Goal: Information Seeking & Learning: Learn about a topic

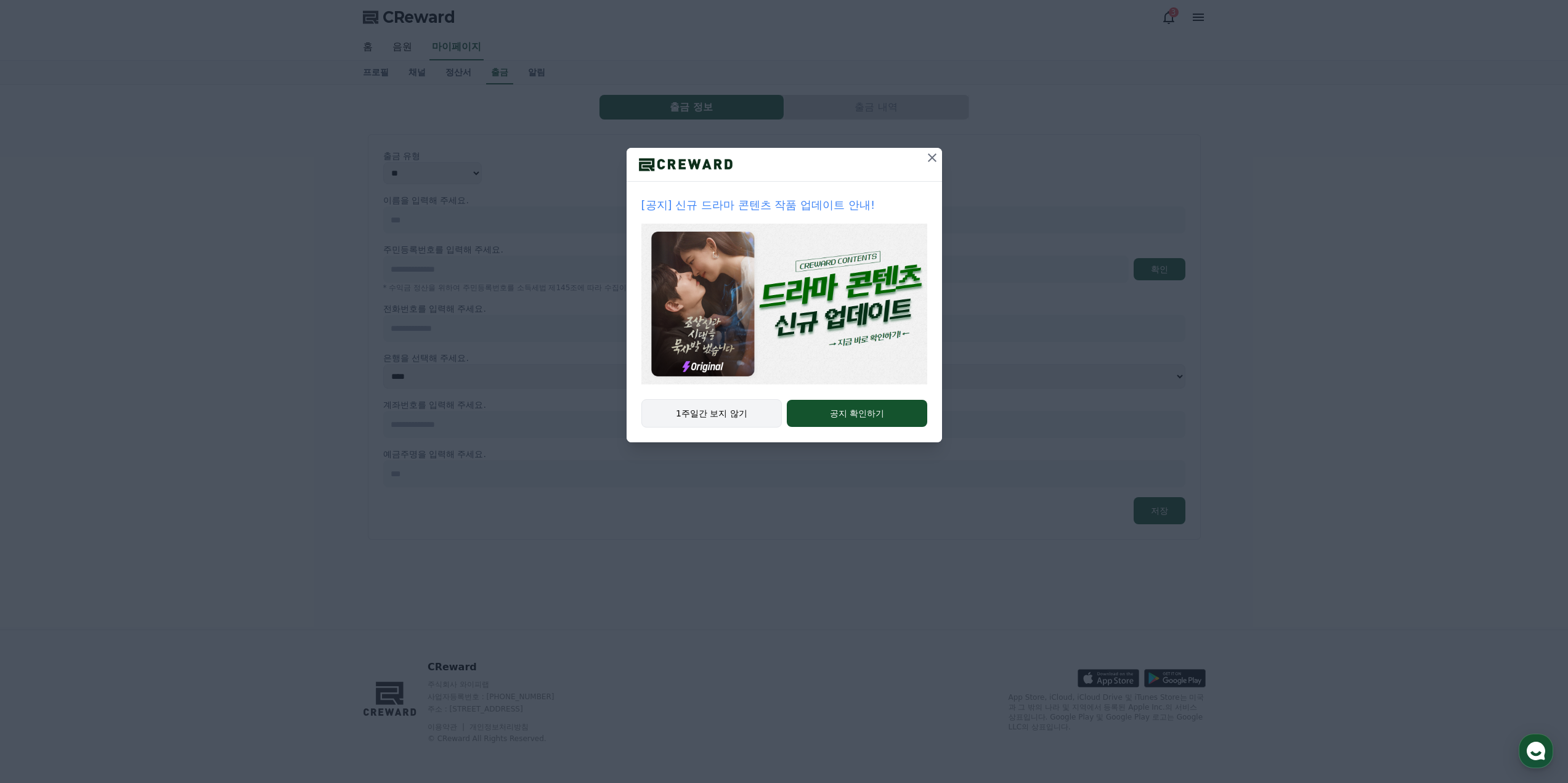
click at [741, 420] on button "1주일간 보지 않기" at bounding box center [712, 413] width 141 height 28
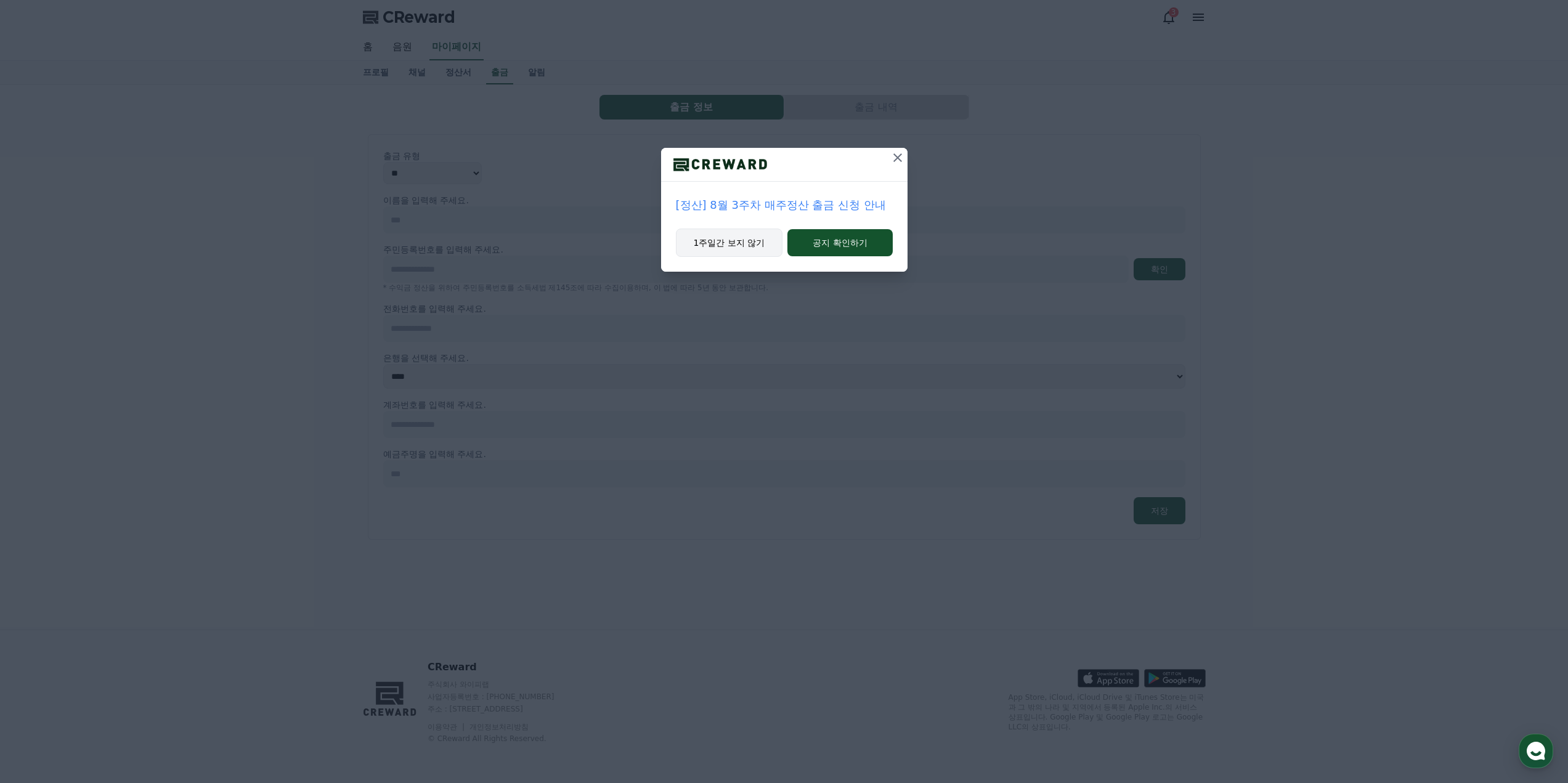
click at [749, 245] on button "1주일간 보지 않기" at bounding box center [730, 243] width 108 height 28
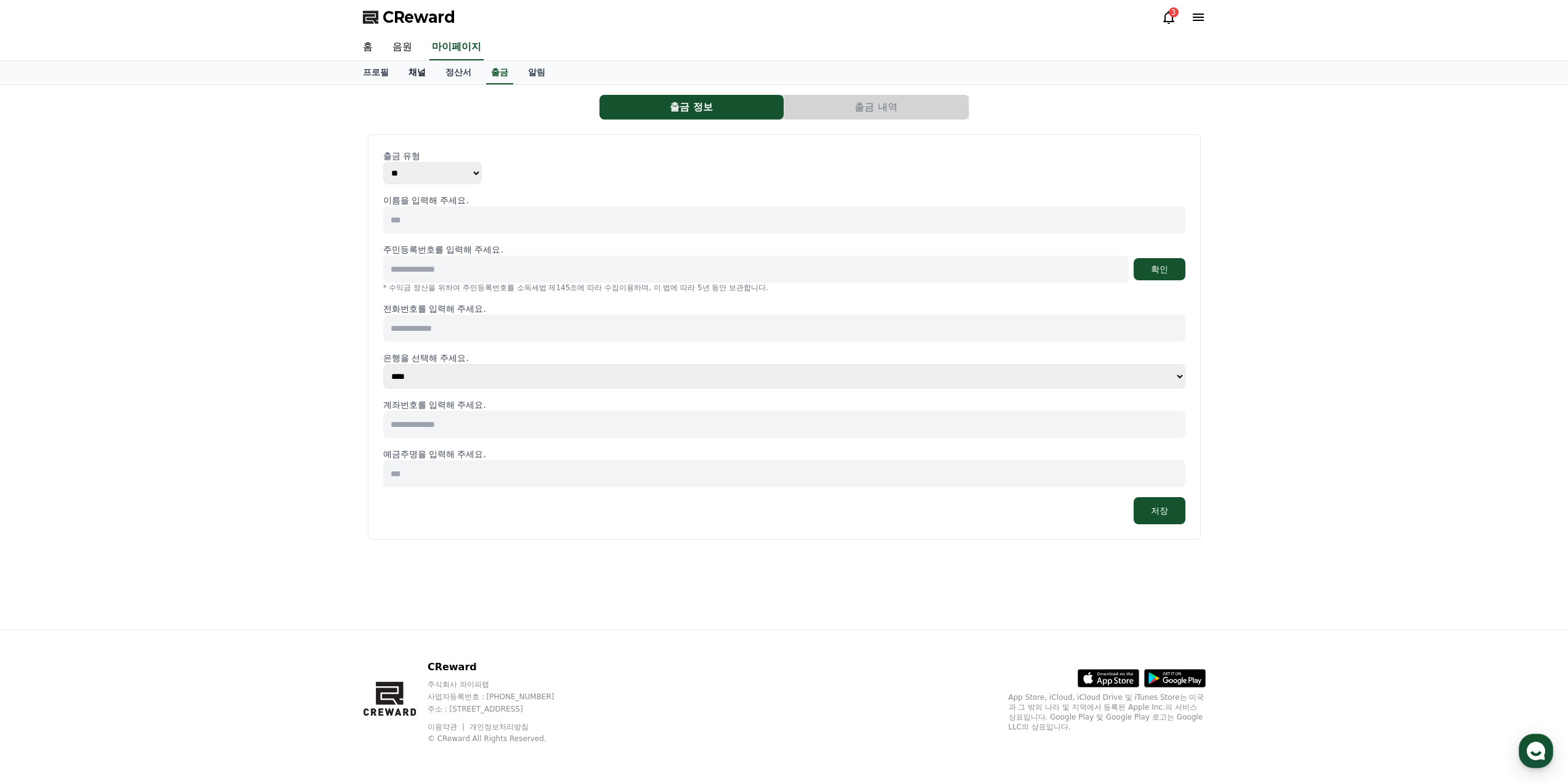
click at [419, 74] on link "채널" at bounding box center [417, 72] width 37 height 23
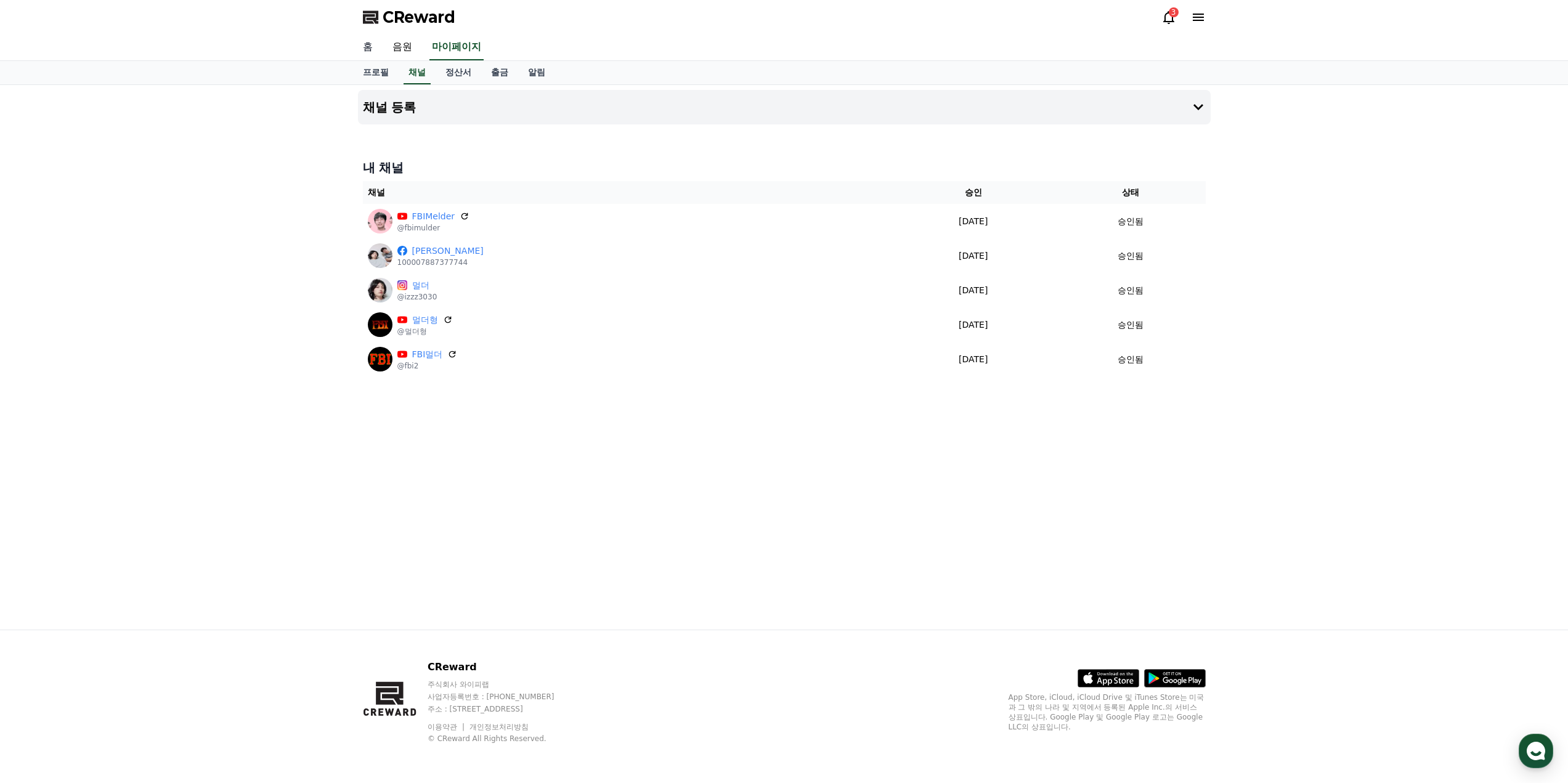
click at [370, 47] on link "홈" at bounding box center [368, 47] width 30 height 26
click at [404, 48] on link "음원" at bounding box center [403, 47] width 40 height 26
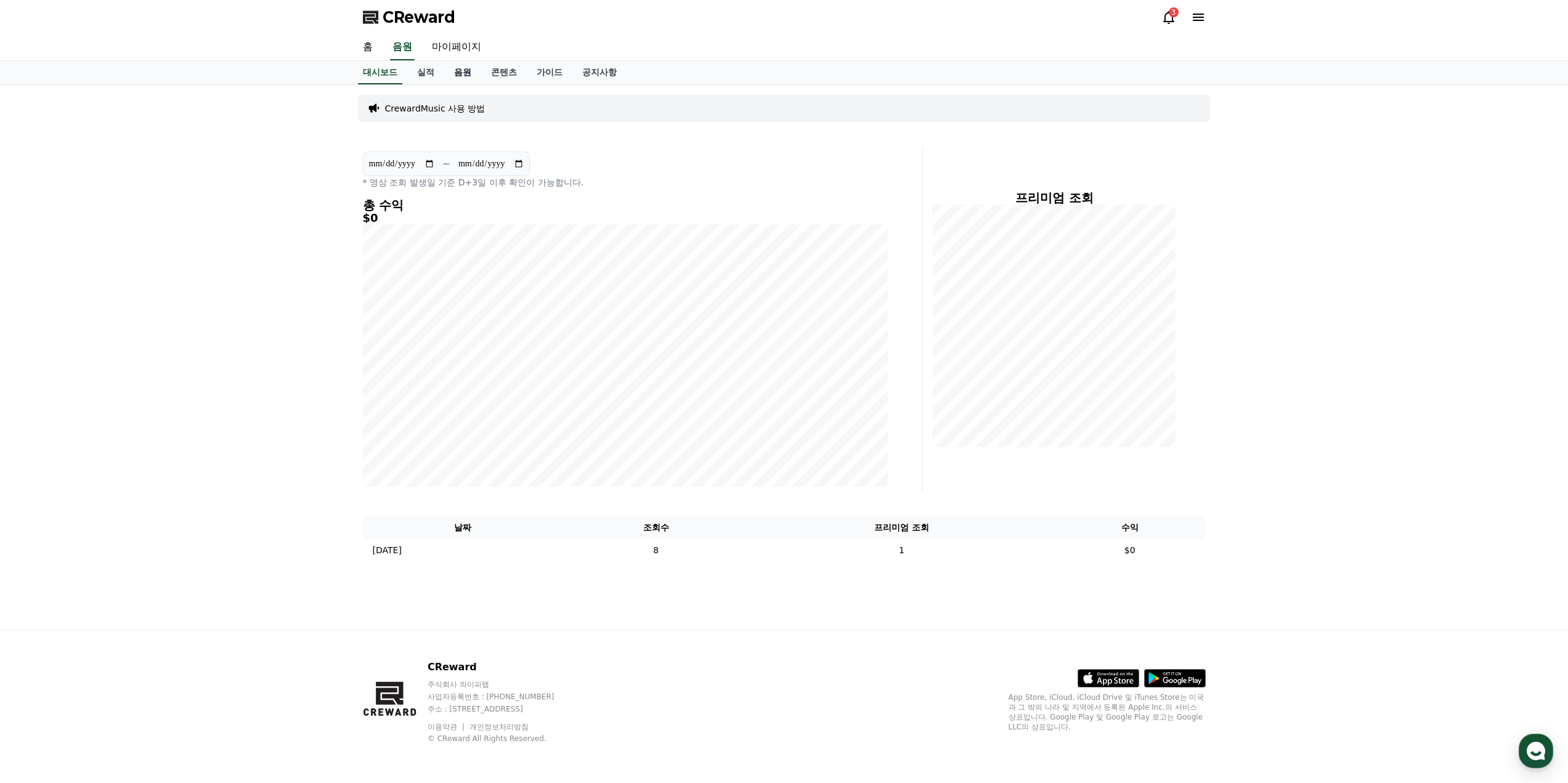
click at [463, 72] on link "음원" at bounding box center [463, 72] width 37 height 23
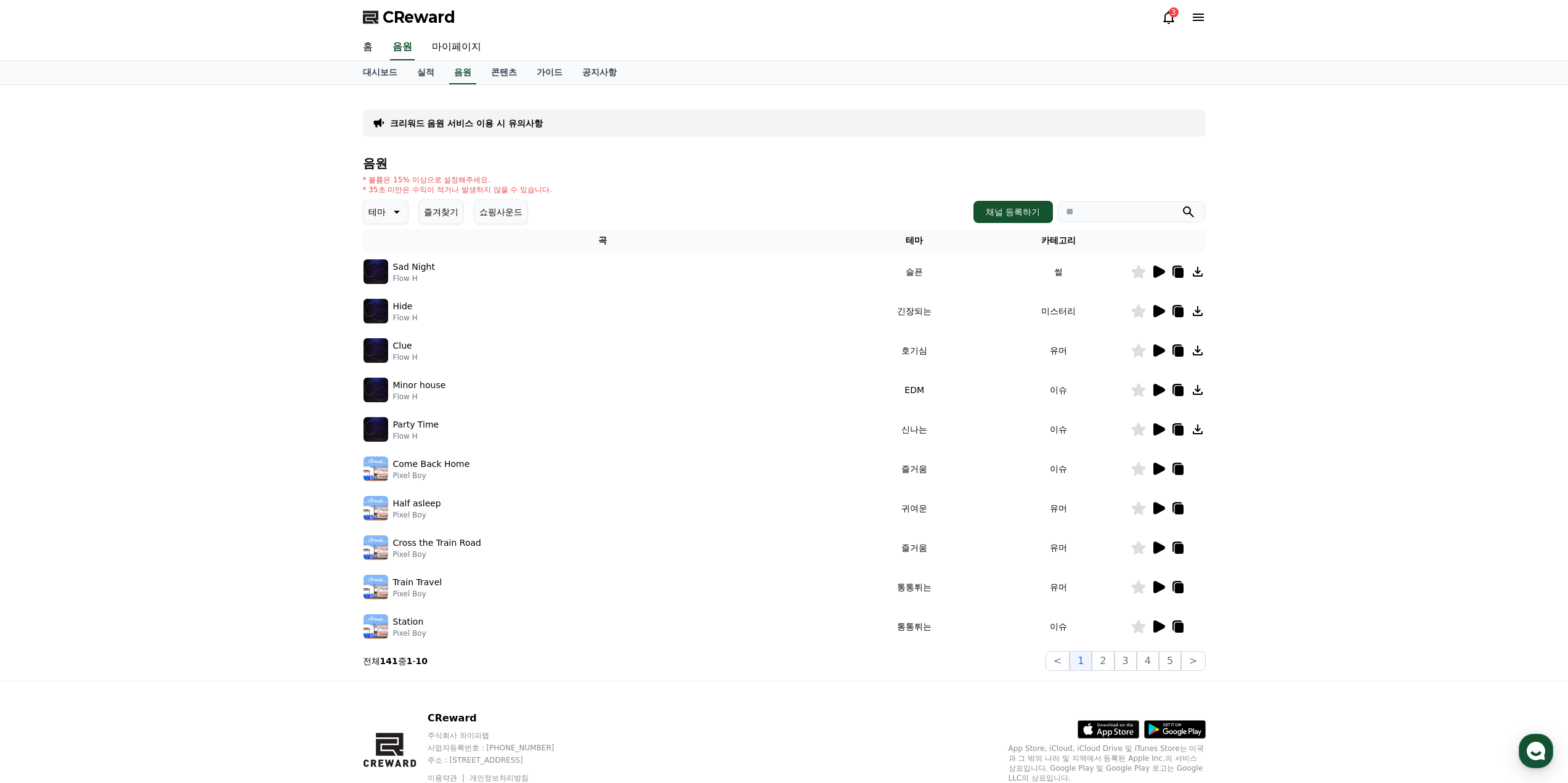
click at [1156, 356] on icon at bounding box center [1158, 350] width 15 height 15
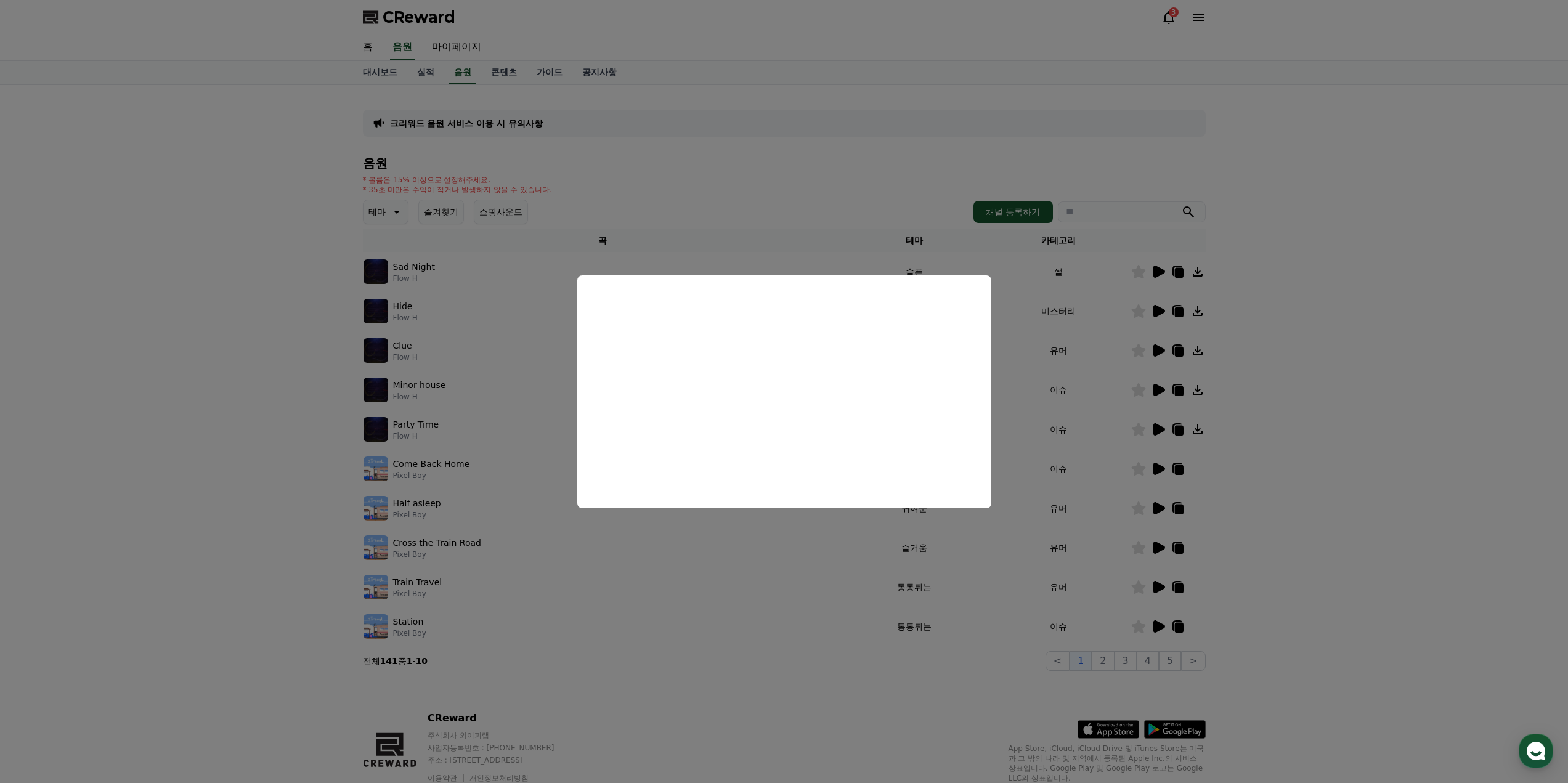
click at [1434, 336] on button "close modal" at bounding box center [784, 391] width 1568 height 783
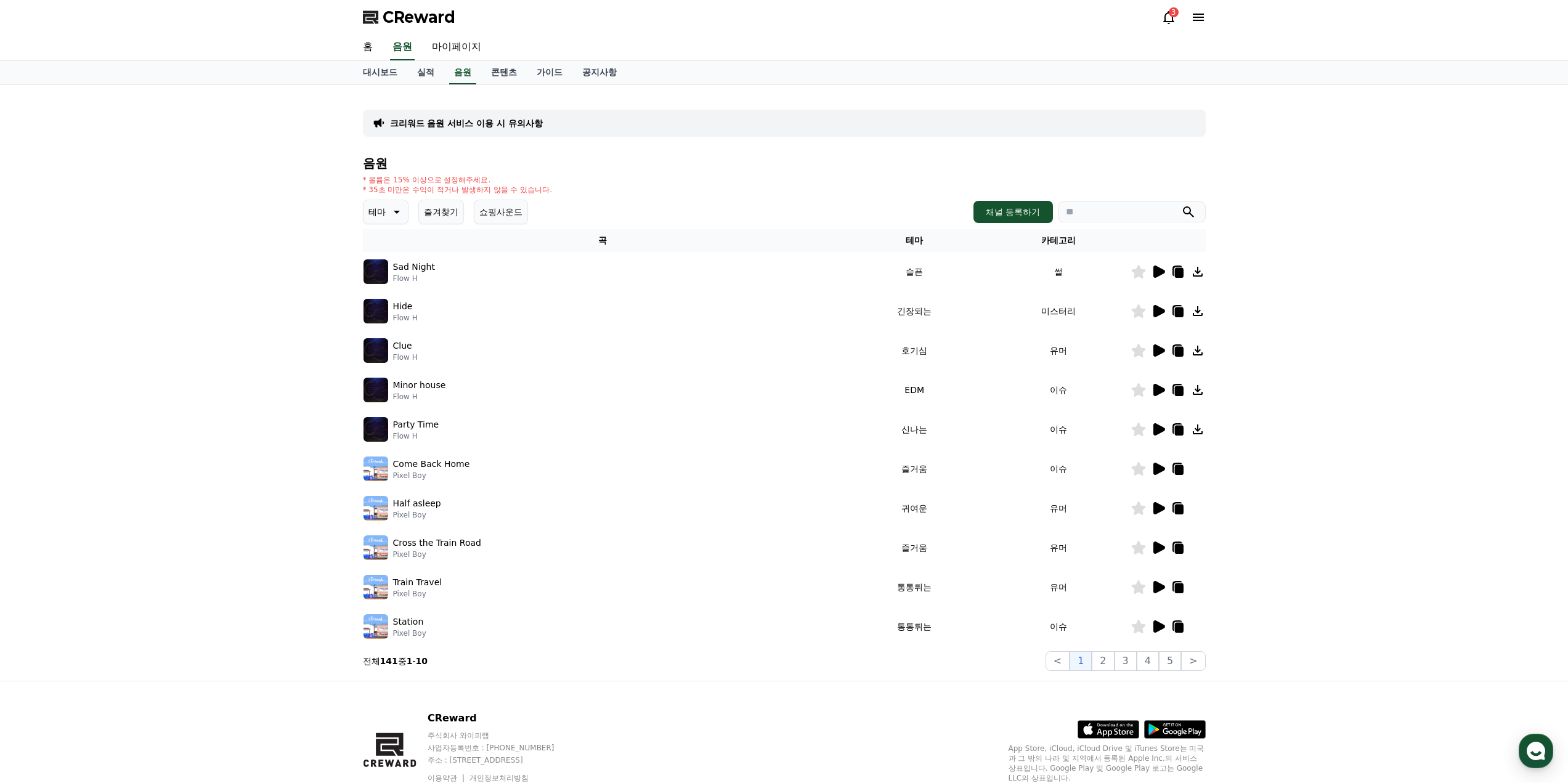
click at [1160, 393] on icon at bounding box center [1159, 390] width 12 height 12
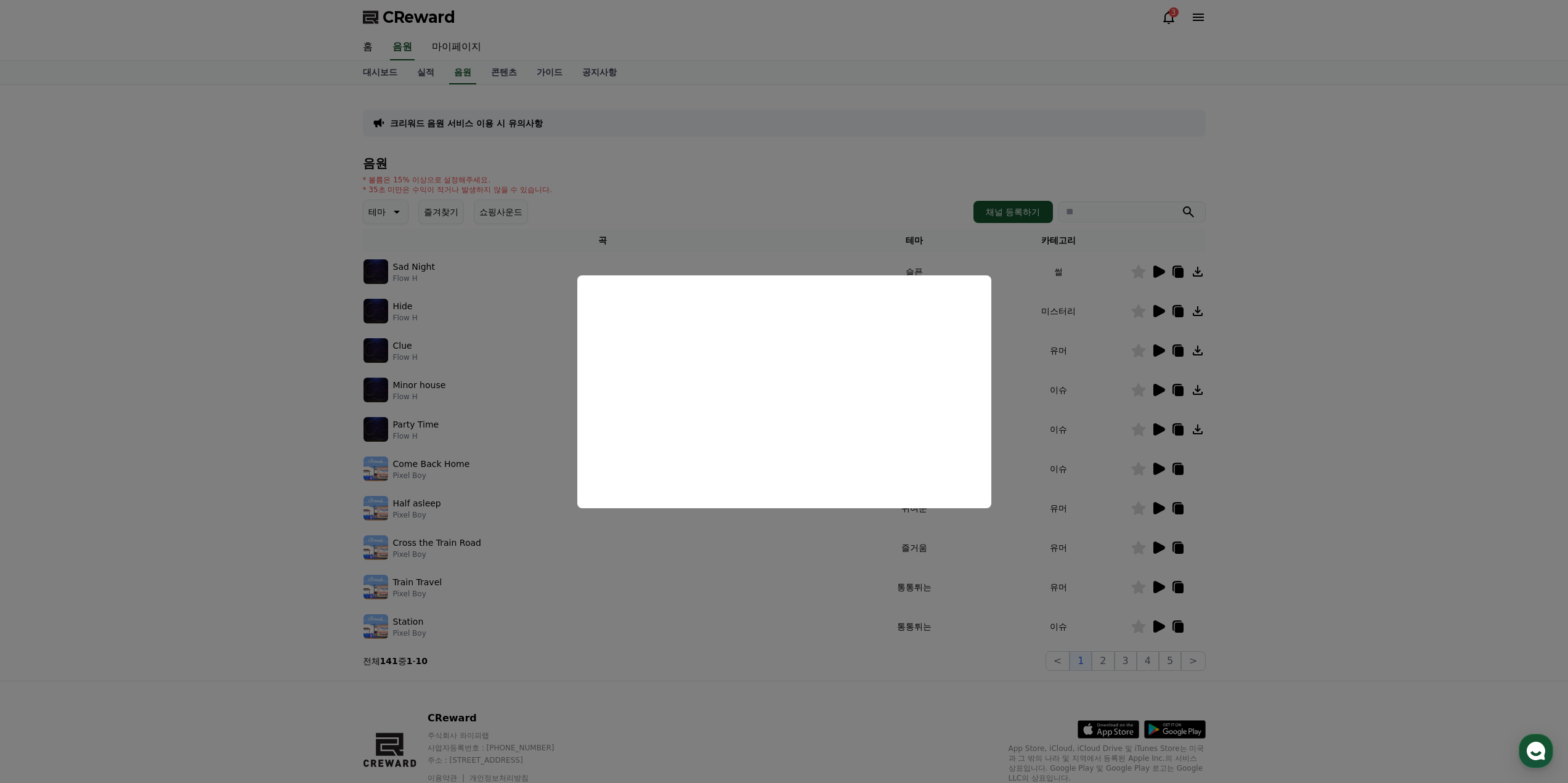
click at [1249, 446] on button "close modal" at bounding box center [784, 391] width 1568 height 783
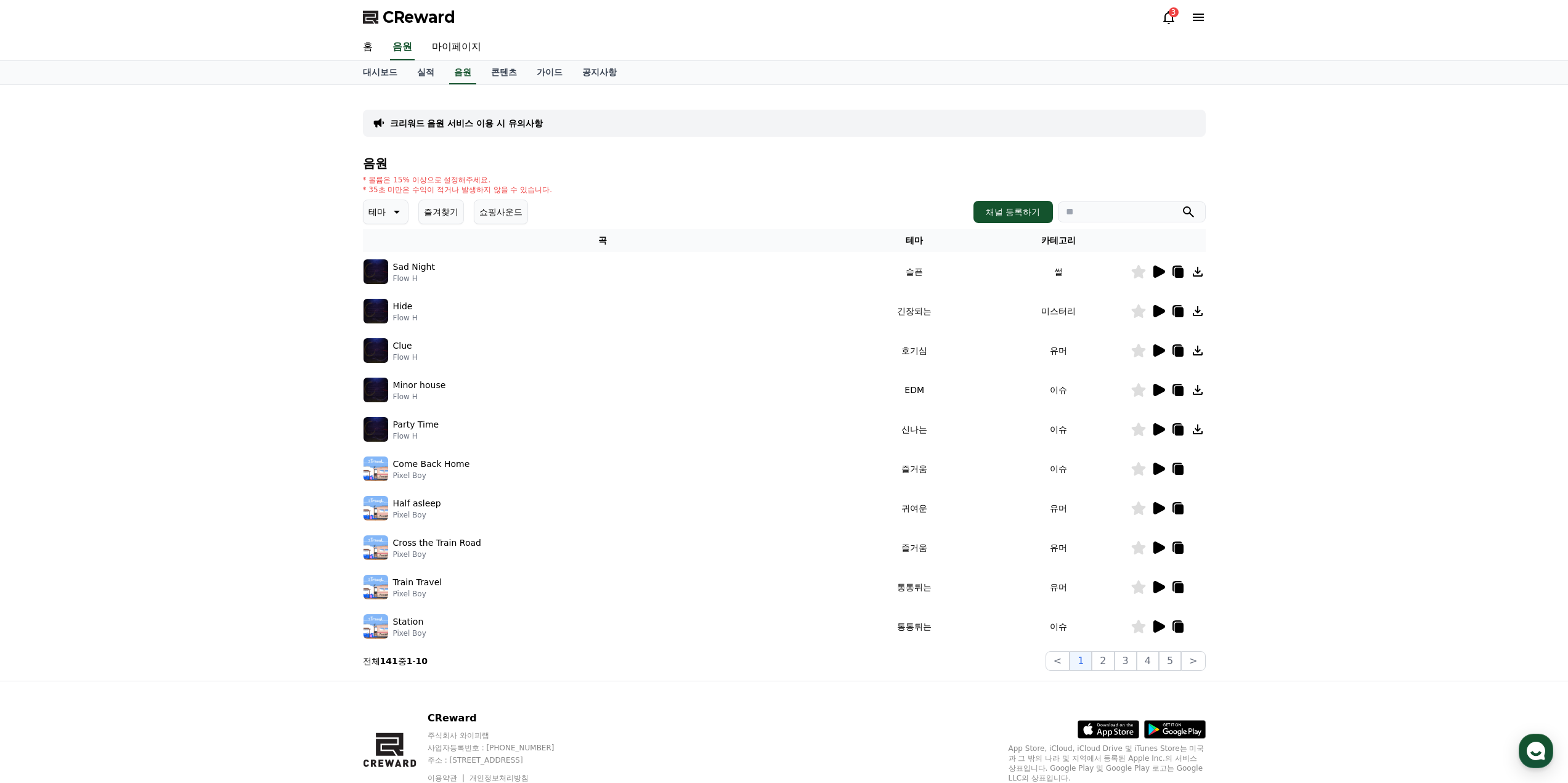
click at [1158, 428] on icon at bounding box center [1159, 429] width 12 height 12
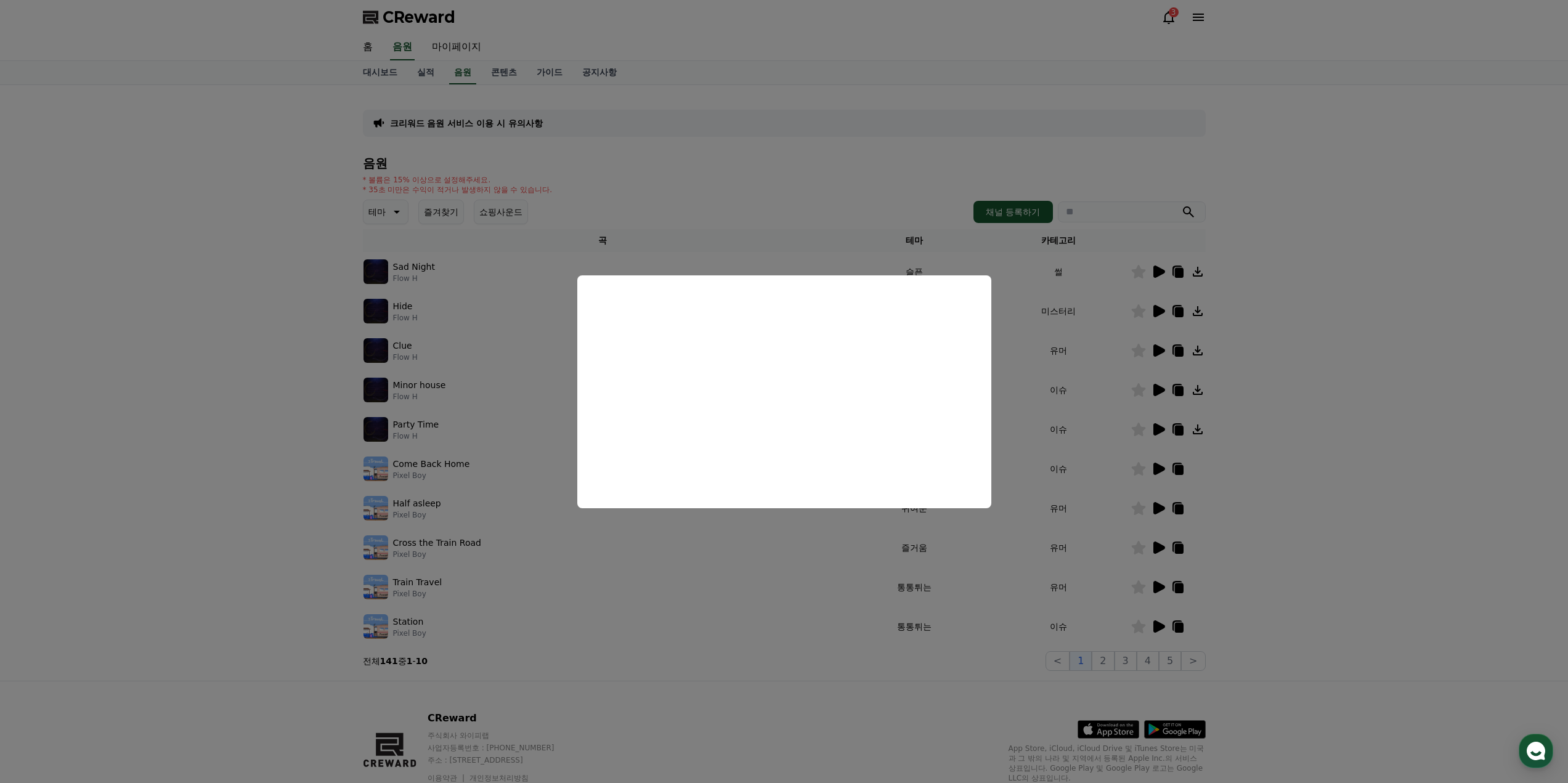
click at [1320, 408] on button "close modal" at bounding box center [784, 391] width 1568 height 783
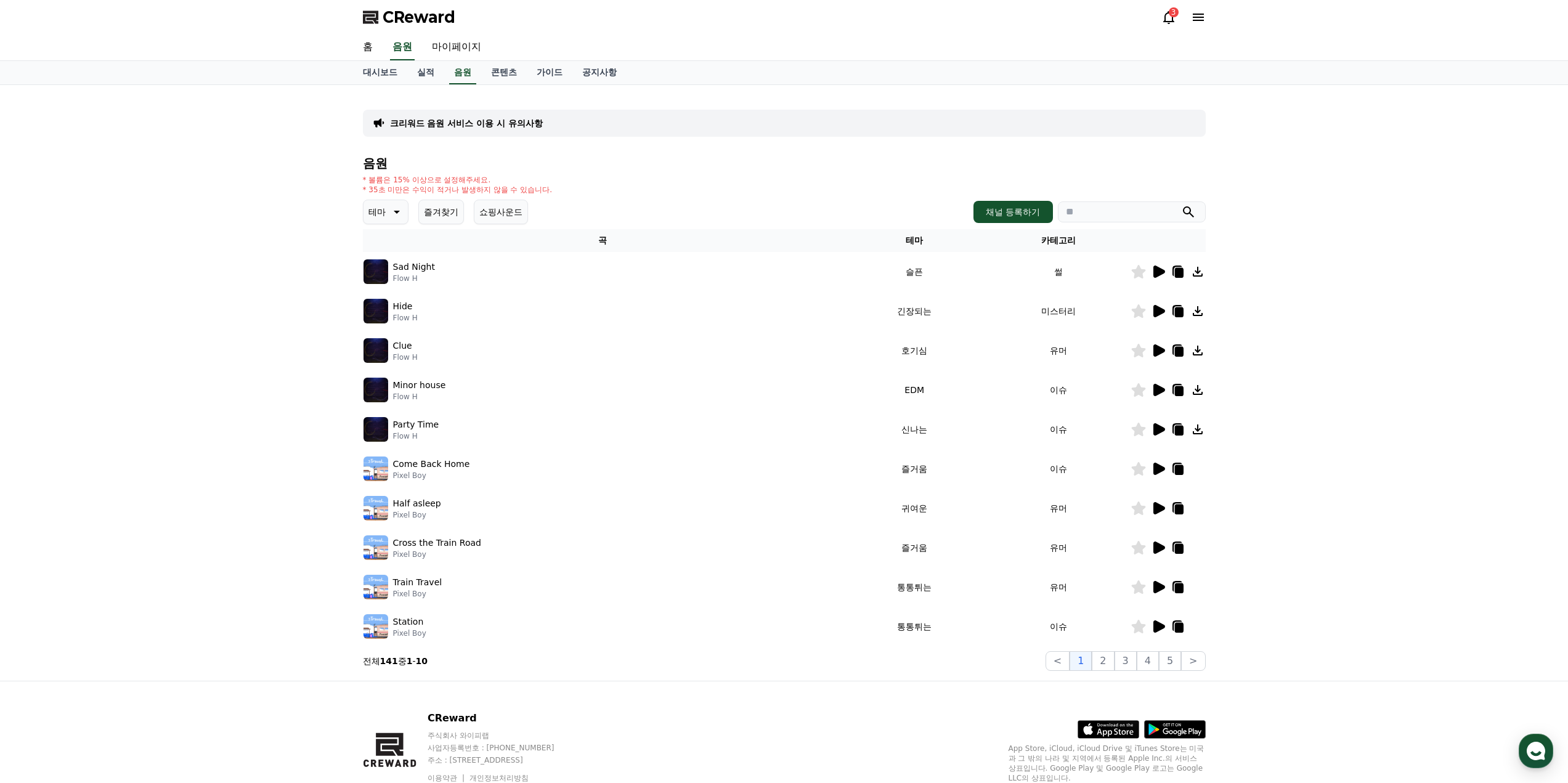
click at [1160, 269] on icon at bounding box center [1159, 271] width 12 height 12
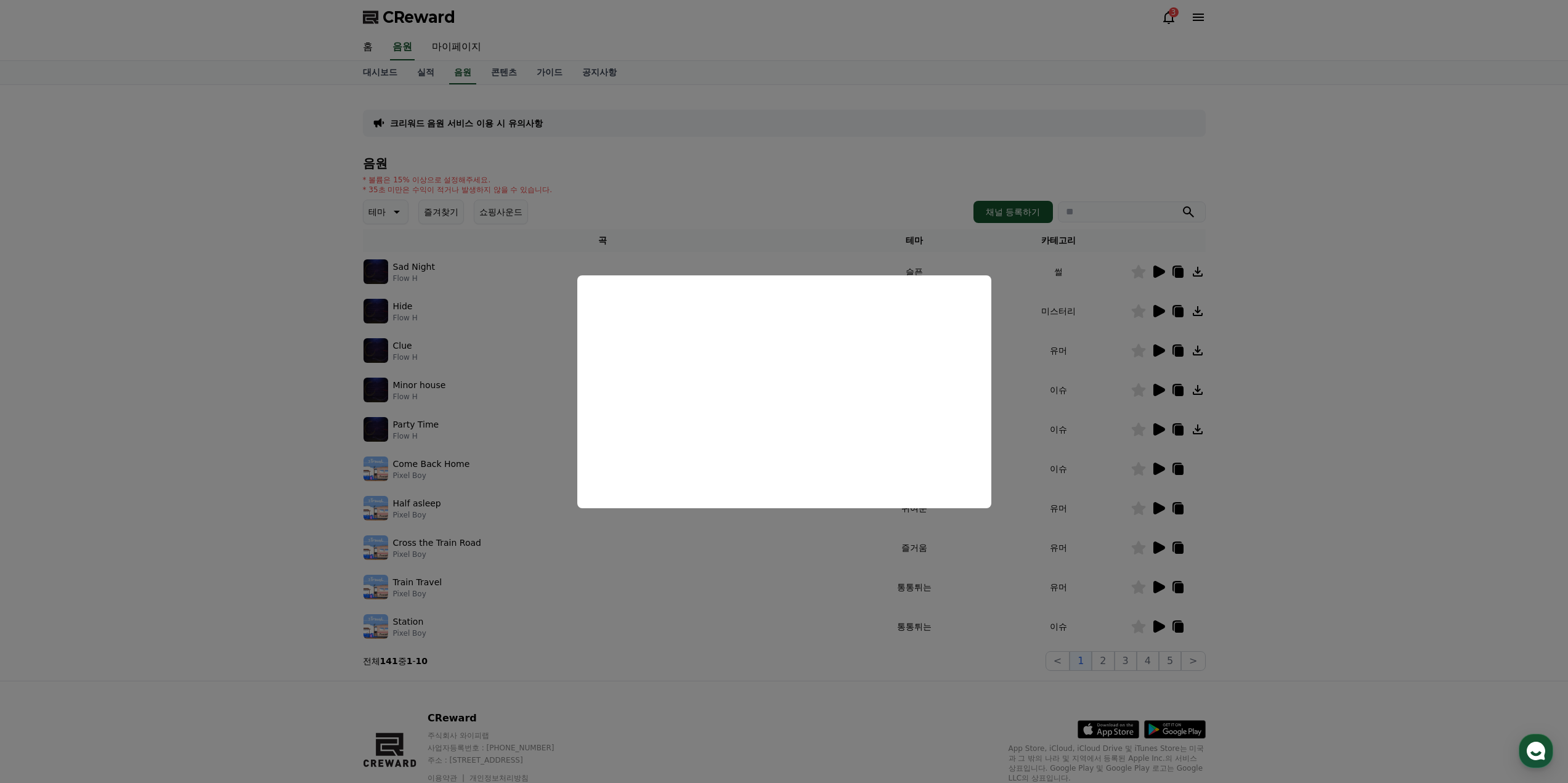
click at [1163, 313] on button "close modal" at bounding box center [784, 391] width 1568 height 783
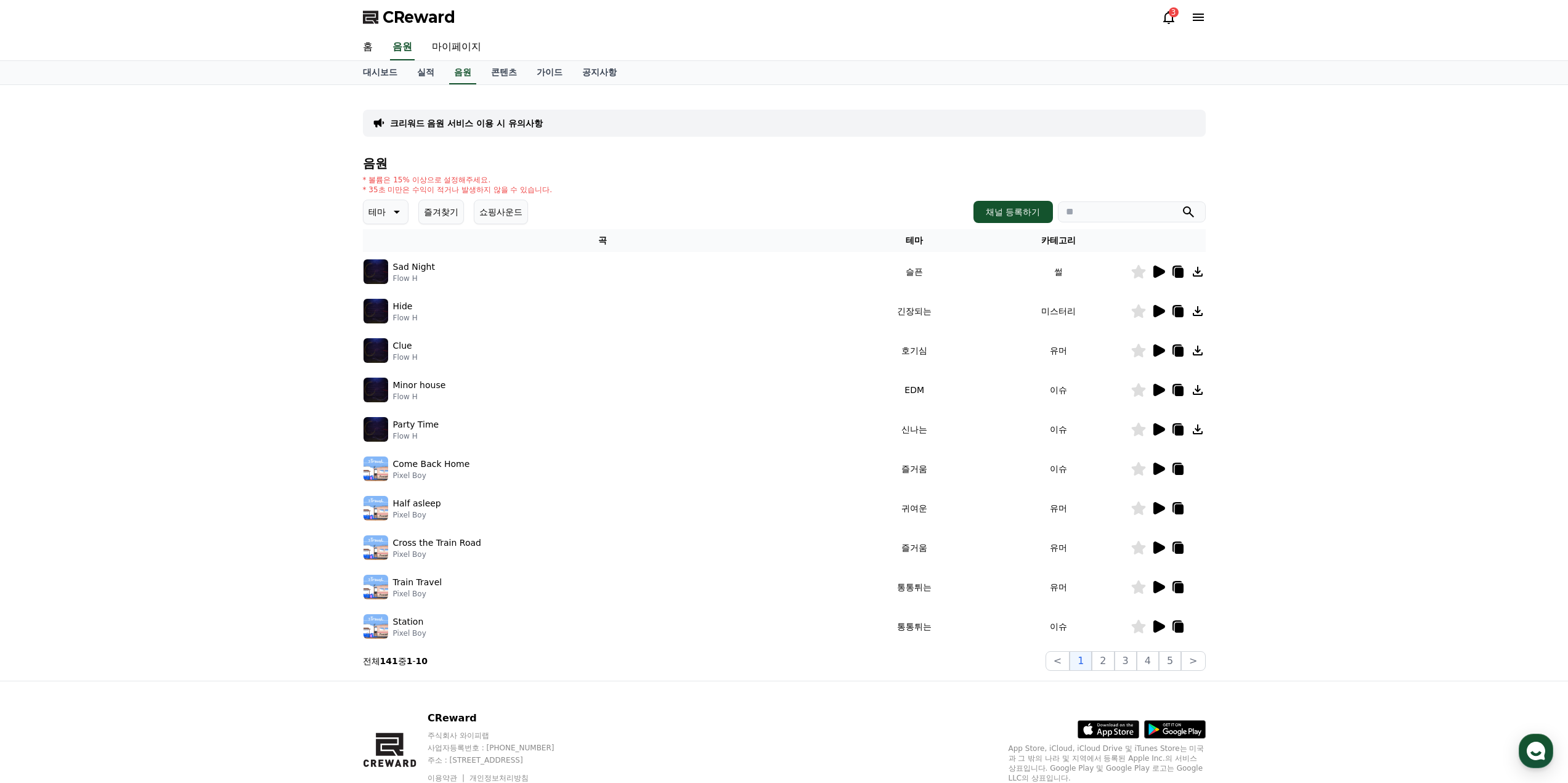
click at [1162, 310] on icon at bounding box center [1159, 311] width 12 height 12
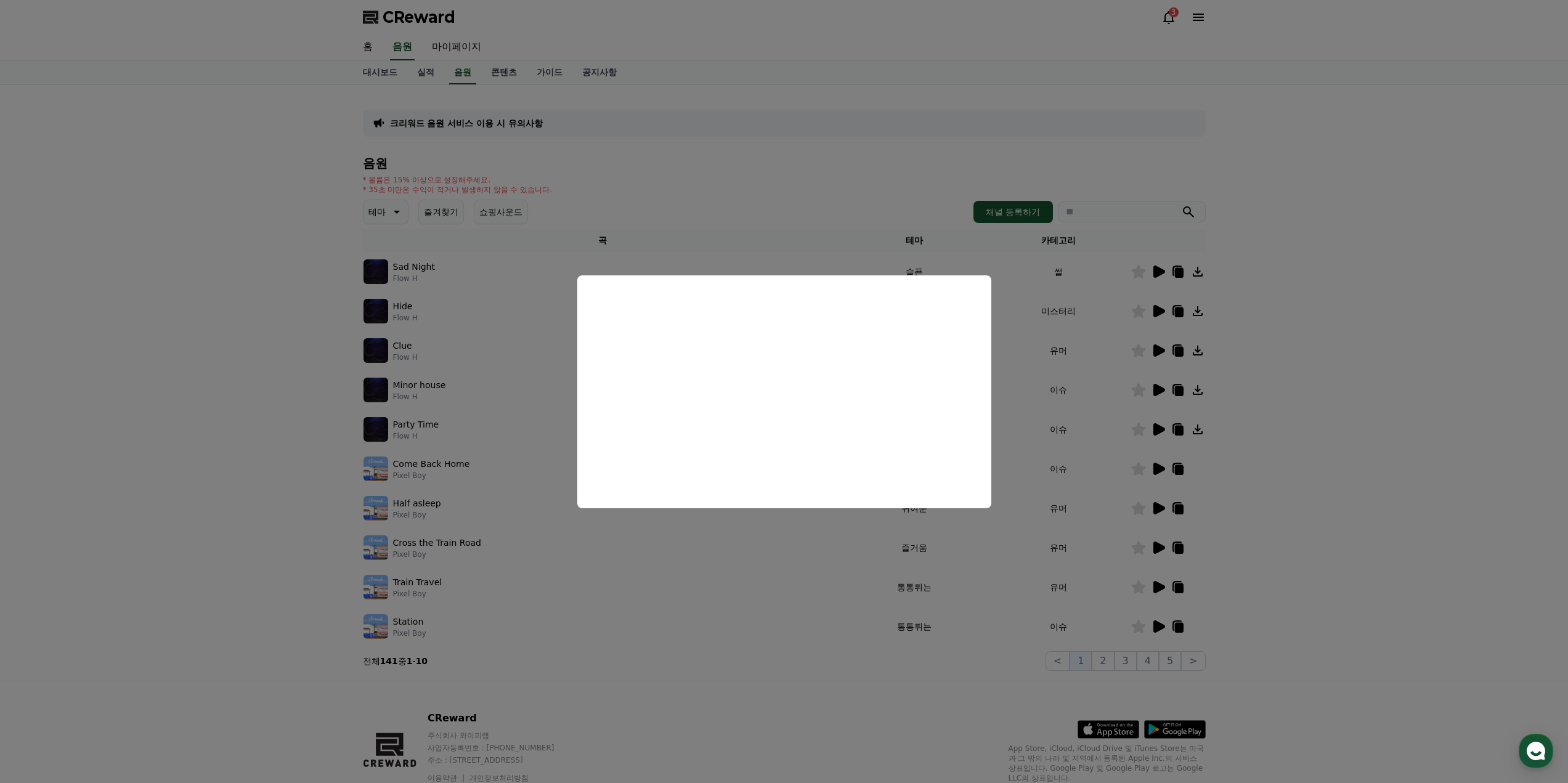
click at [1158, 352] on button "close modal" at bounding box center [784, 391] width 1568 height 783
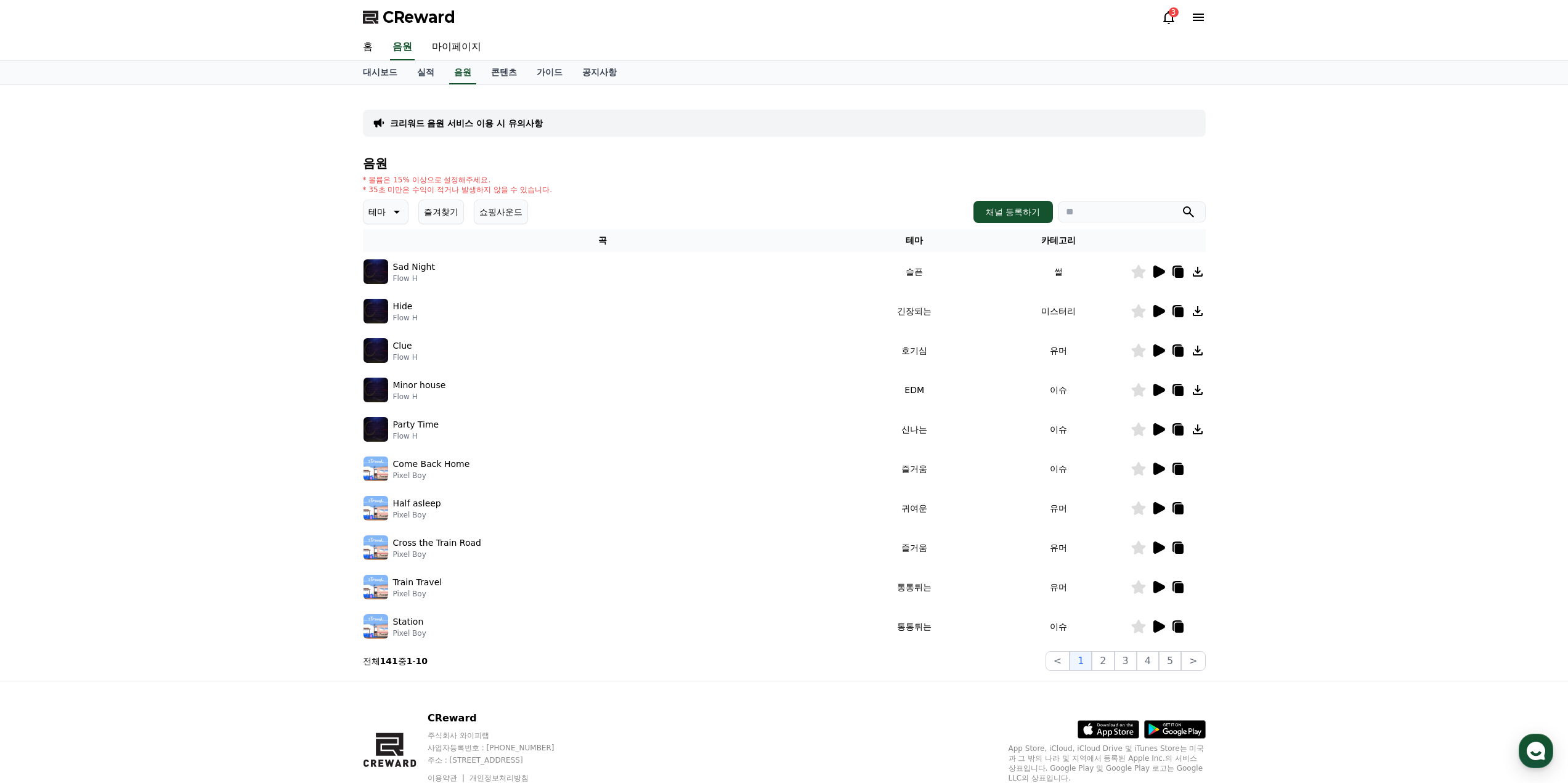
click at [1158, 352] on icon at bounding box center [1159, 350] width 12 height 12
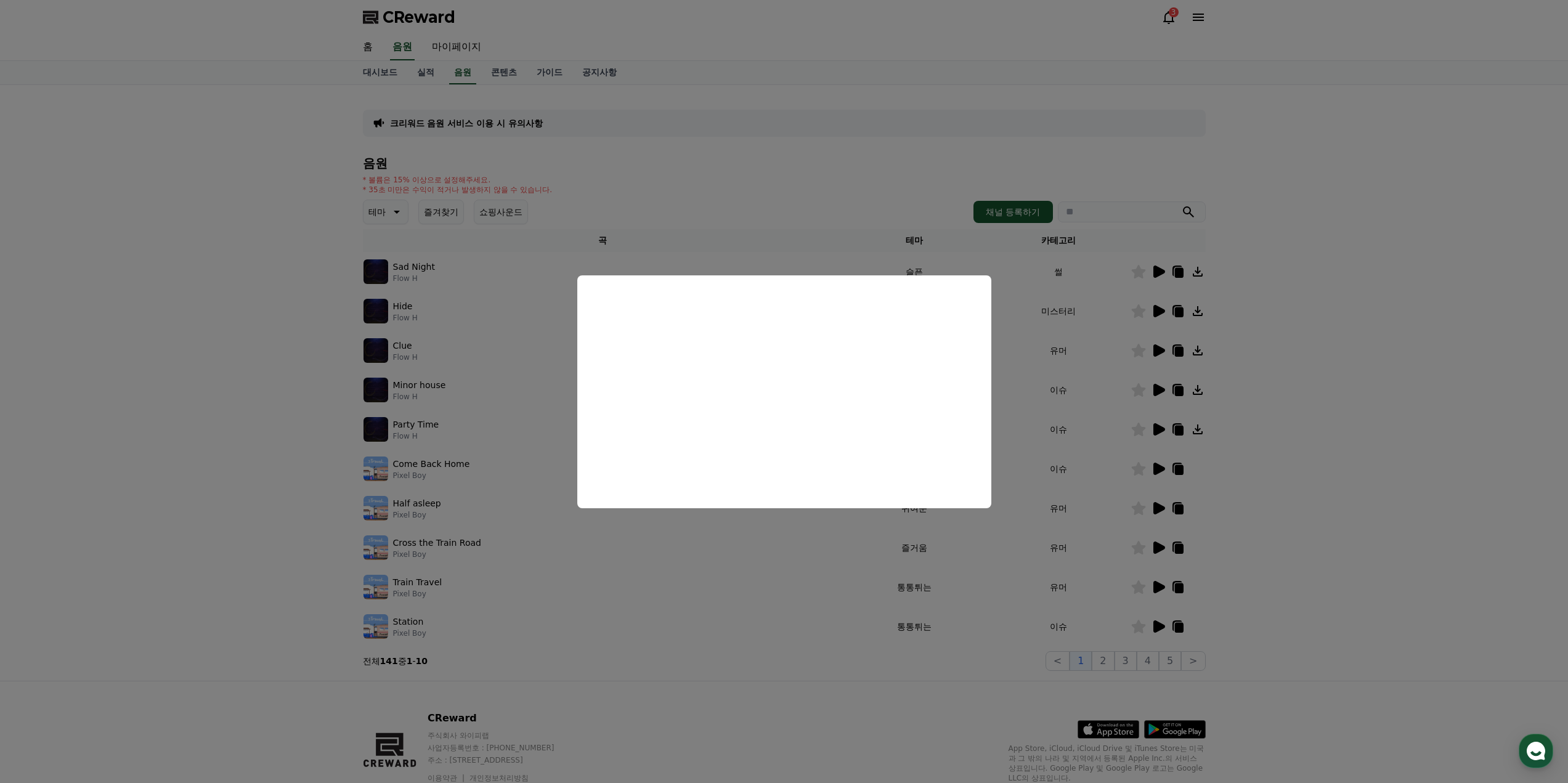
click at [1351, 348] on button "close modal" at bounding box center [784, 391] width 1568 height 783
click at [1374, 355] on div "크리워드 음원 서비스 이용 시 유의사항 음원 * 볼륨은 15% 이상으로 설정해주세요. * 35초 미만은 수익이 적거나 발생하지 않을 수 있습니…" at bounding box center [784, 383] width 1568 height 596
